Goal: Obtain resource: Obtain resource

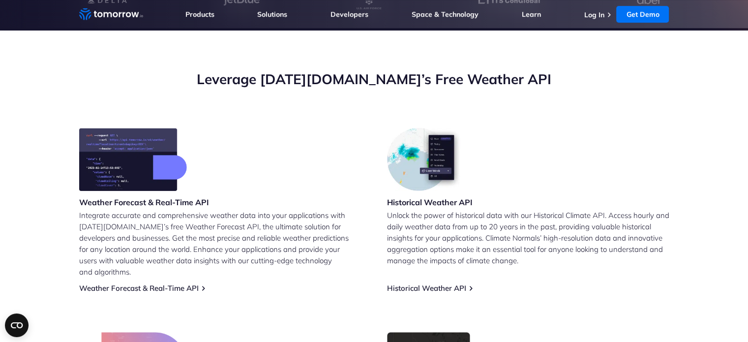
scroll to position [295, 0]
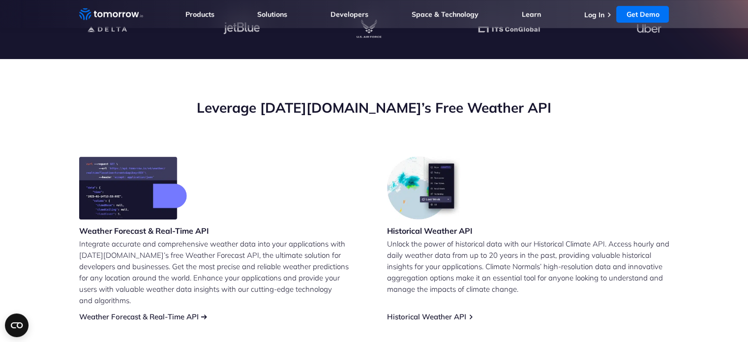
click at [143, 312] on link "Weather Forecast & Real-Time API" at bounding box center [139, 316] width 120 height 9
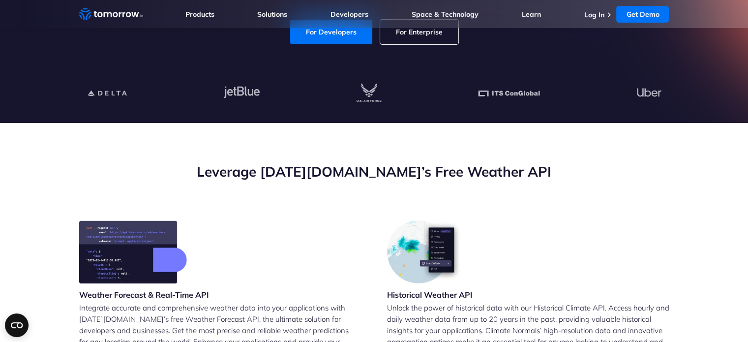
scroll to position [148, 0]
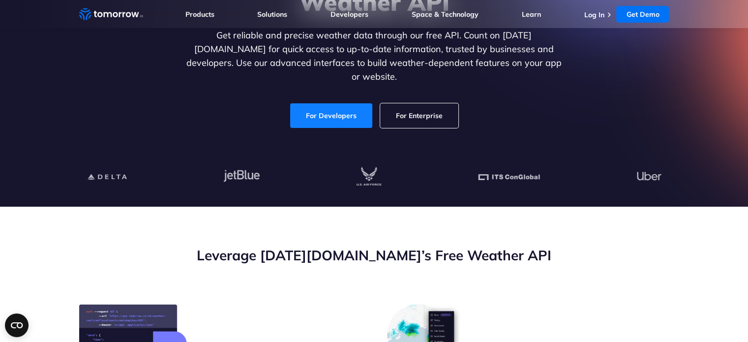
click at [360, 106] on link "For Developers" at bounding box center [331, 115] width 82 height 25
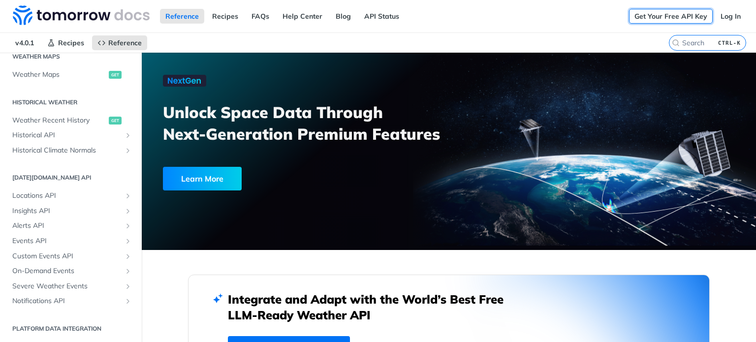
click at [657, 15] on link "Get Your Free API Key" at bounding box center [671, 16] width 84 height 15
click at [666, 9] on link "Get Your Free API Key" at bounding box center [671, 16] width 84 height 15
